Goal: Download file/media

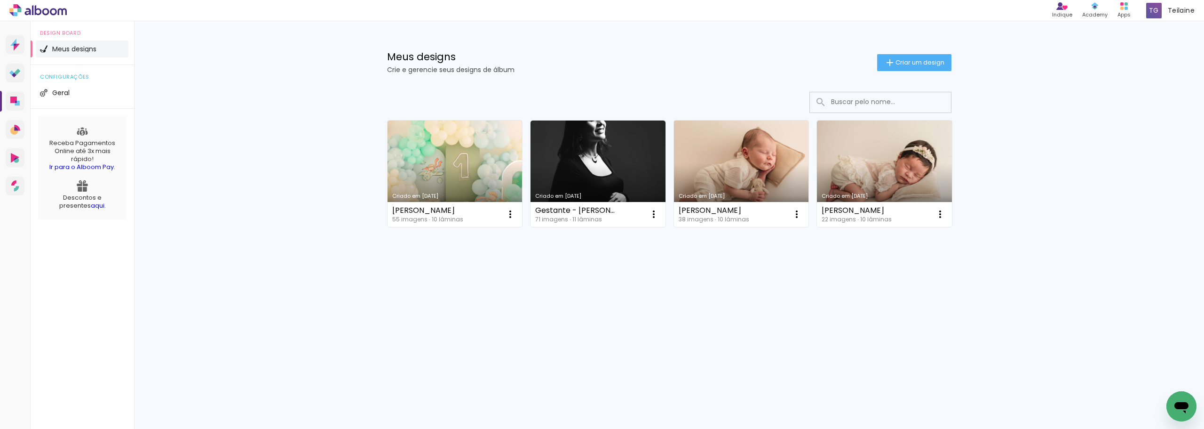
click at [756, 186] on link "Criado em [DATE]" at bounding box center [741, 173] width 135 height 106
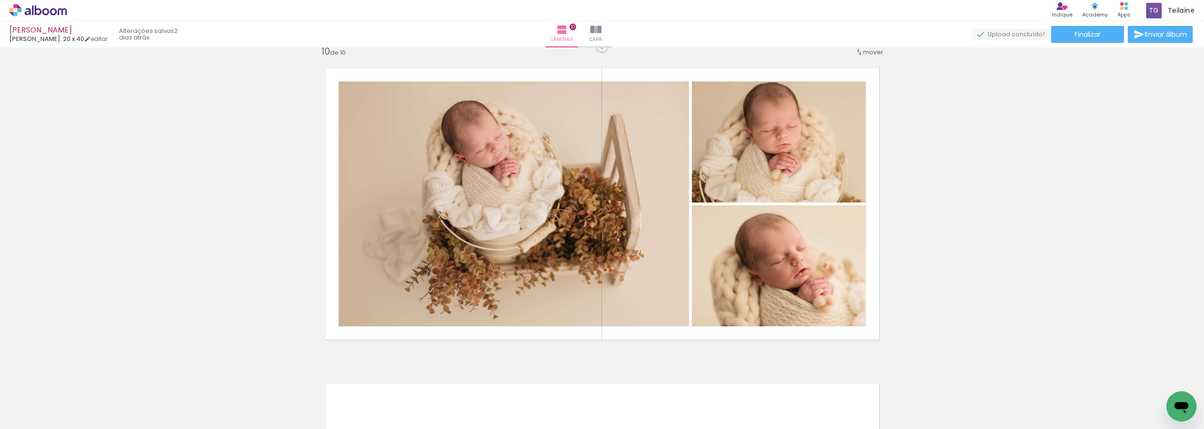
scroll to position [2852, 0]
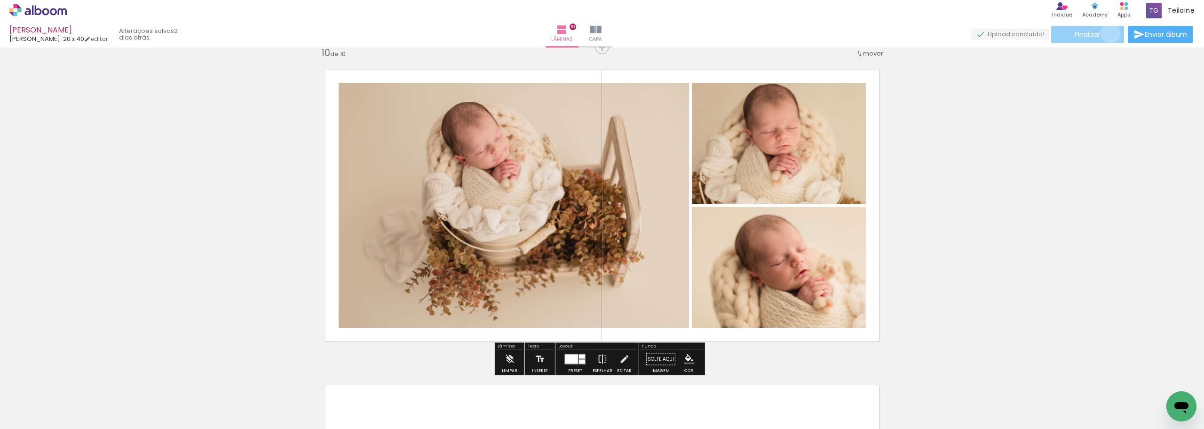
click at [1107, 33] on paper-button "Finalizar" at bounding box center [1088, 34] width 73 height 17
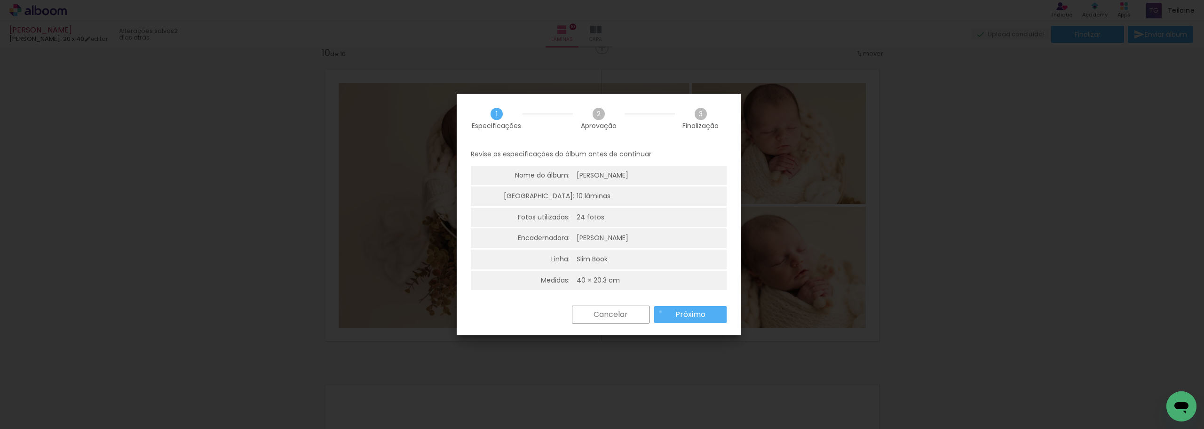
click at [661, 311] on paper-button "Próximo" at bounding box center [690, 314] width 72 height 17
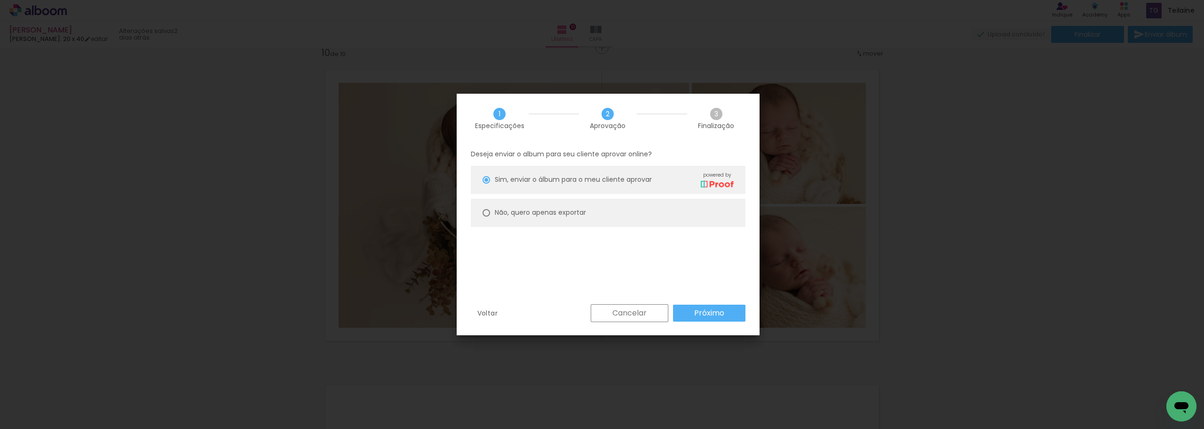
click at [493, 214] on paper-radio-button "Não, quero apenas exportar" at bounding box center [608, 213] width 275 height 28
type paper-radio-button "on"
click at [713, 319] on paper-button "Próximo" at bounding box center [709, 312] width 72 height 17
type input "Alta, 300 DPI"
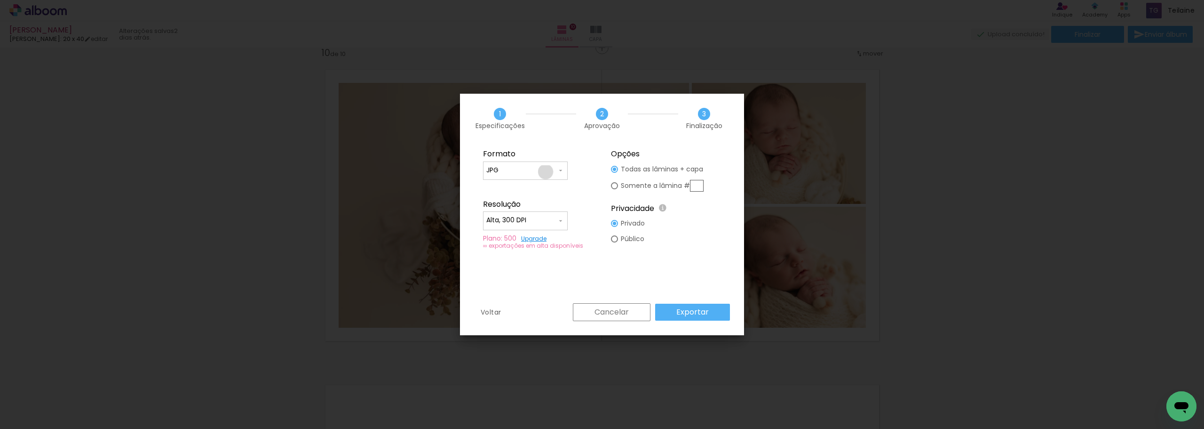
click at [546, 172] on input "JPG" at bounding box center [521, 170] width 71 height 9
click at [539, 190] on paper-item "PDF" at bounding box center [525, 187] width 85 height 19
type input "PDF"
click at [0, 0] on slot "Exportar" at bounding box center [0, 0] width 0 height 0
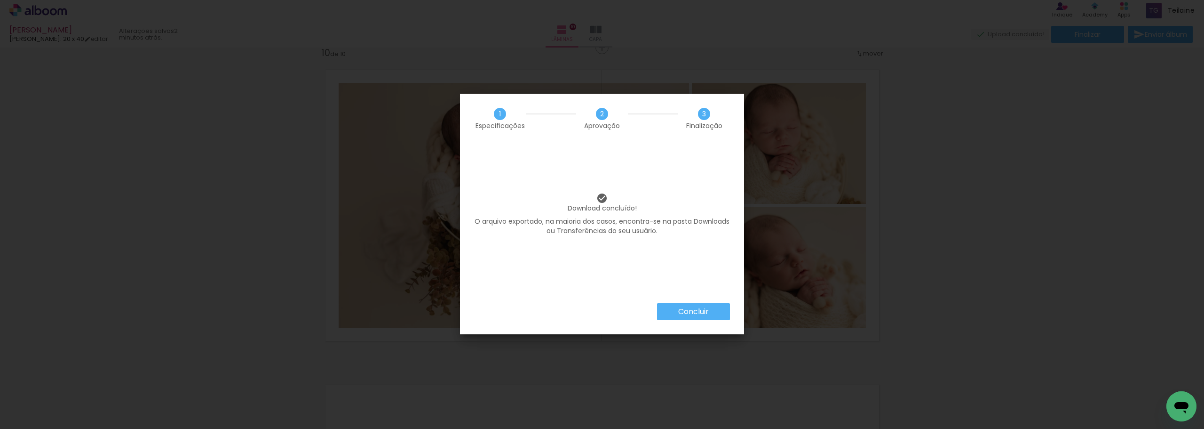
click at [0, 0] on slot "Concluir" at bounding box center [0, 0] width 0 height 0
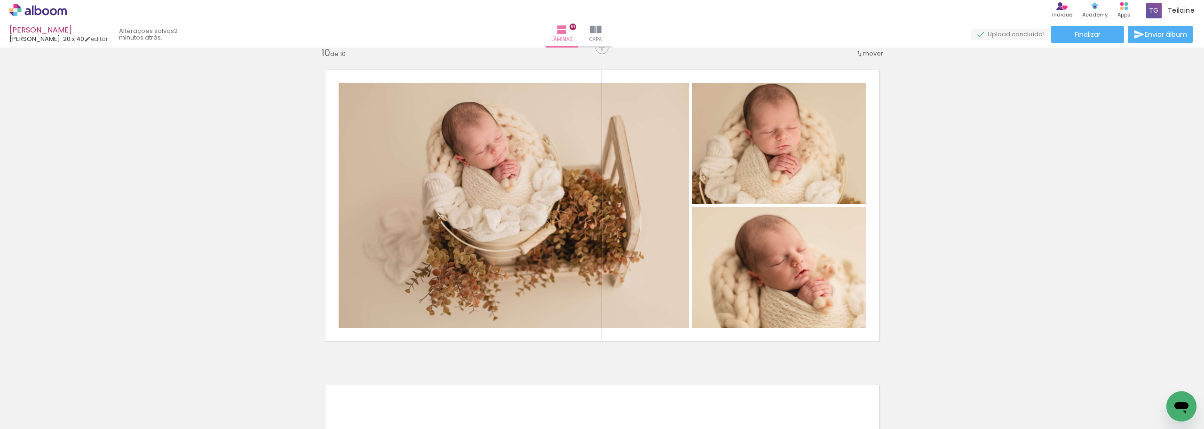
scroll to position [0, 878]
